Goal: Task Accomplishment & Management: Manage account settings

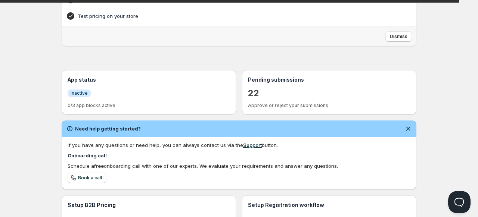
scroll to position [150, 0]
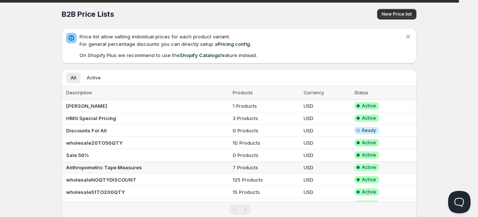
scroll to position [26, 0]
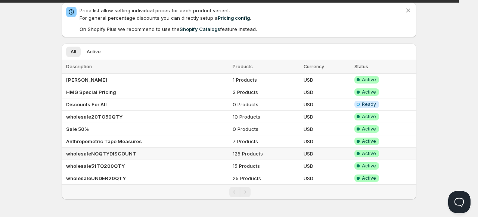
click at [90, 151] on b "wholesaleNOQTYDISCOUNT" at bounding box center [101, 154] width 70 height 6
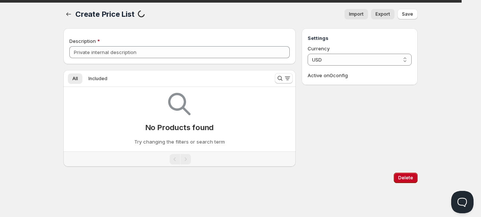
type input "wholesaleNOQTYDISCOUNT"
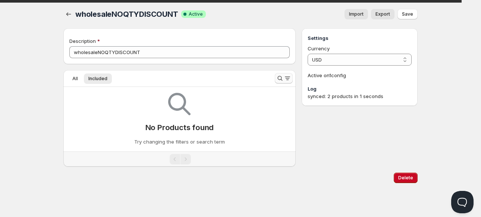
click at [278, 73] on button "Search and filter results" at bounding box center [284, 78] width 18 height 10
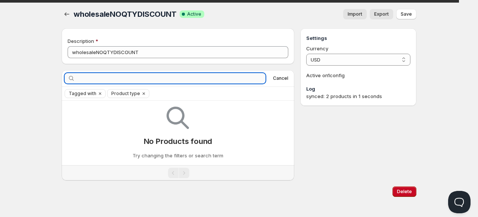
click at [228, 76] on input "text" at bounding box center [170, 78] width 189 height 10
type input "baseline"
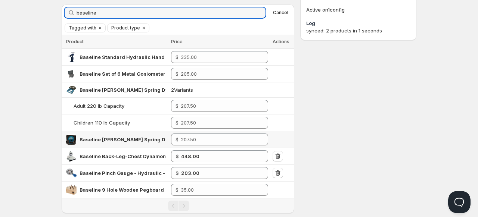
scroll to position [101, 0]
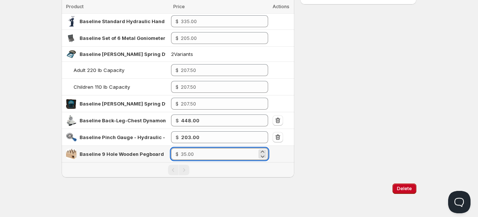
click at [190, 153] on input "number" at bounding box center [219, 154] width 76 height 12
click at [204, 193] on div "Delete" at bounding box center [239, 189] width 354 height 22
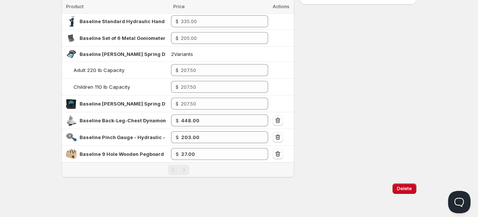
click at [339, 142] on div "Settings Currency USD USD Active on 1 config Log synced: 2 products in 1 seconds" at bounding box center [358, 52] width 116 height 251
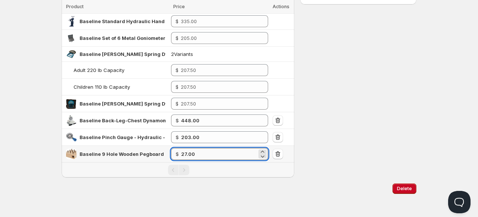
click at [188, 152] on input "27.00" at bounding box center [219, 154] width 76 height 12
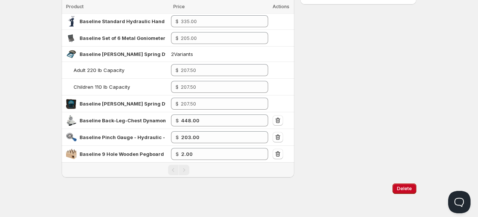
click at [294, 87] on div "Description wholesaleNOQTYDISCOUNT baseline Clear Cancel Tagged with Product ty…" at bounding box center [239, 52] width 354 height 251
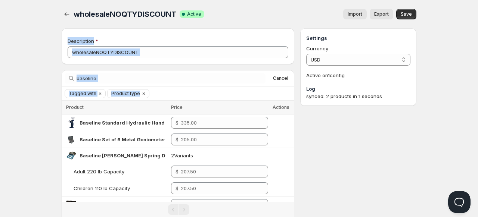
drag, startPoint x: 294, startPoint y: 8, endPoint x: 303, endPoint y: -26, distance: 35.7
click at [303, 0] on html "Home Pricing Price lists Forms Submissions Settings Features Plans wholesaleNOQ…" at bounding box center [239, 160] width 478 height 320
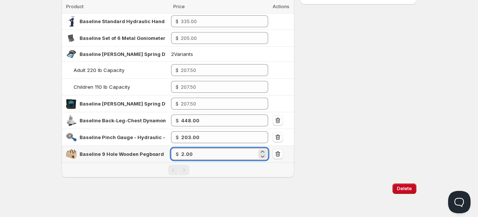
click at [201, 153] on input "2.00" at bounding box center [219, 154] width 76 height 12
type input "26.00"
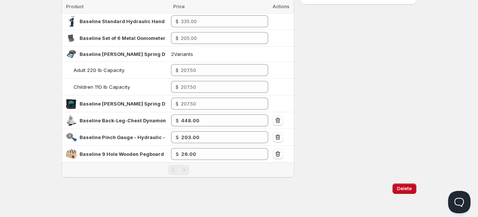
click at [340, 149] on div "Settings Currency USD USD Active on 1 config Log synced: 1 products in 8 seconds" at bounding box center [358, 52] width 116 height 251
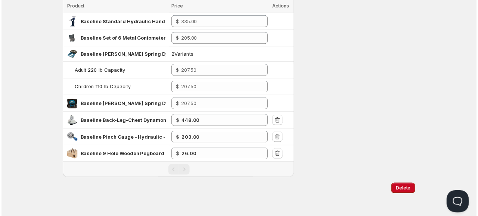
scroll to position [0, 0]
